Goal: Task Accomplishment & Management: Use online tool/utility

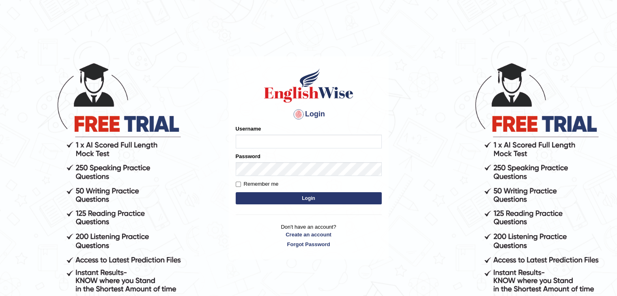
drag, startPoint x: 0, startPoint y: 0, endPoint x: 333, endPoint y: 140, distance: 361.2
click at [333, 140] on input "Username" at bounding box center [309, 142] width 146 height 14
type input "Vikas197"
click at [283, 200] on button "Login" at bounding box center [309, 198] width 146 height 12
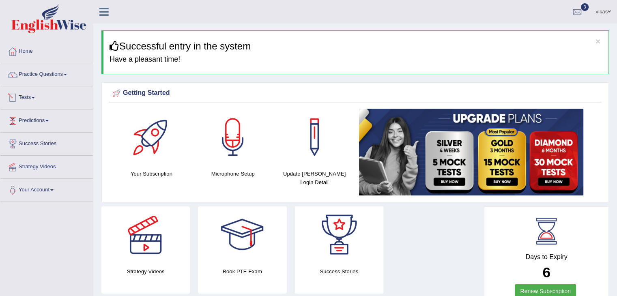
click at [28, 98] on link "Tests" at bounding box center [46, 96] width 92 height 20
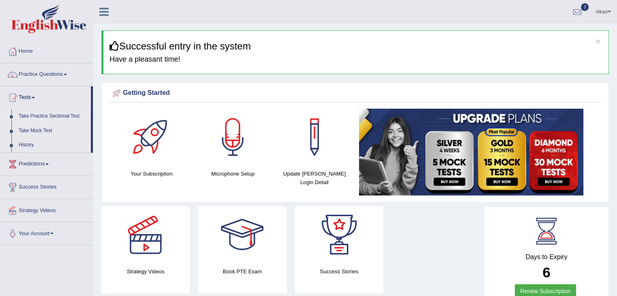
click at [39, 115] on link "Take Practice Sectional Test" at bounding box center [53, 116] width 76 height 15
